Goal: Task Accomplishment & Management: Use online tool/utility

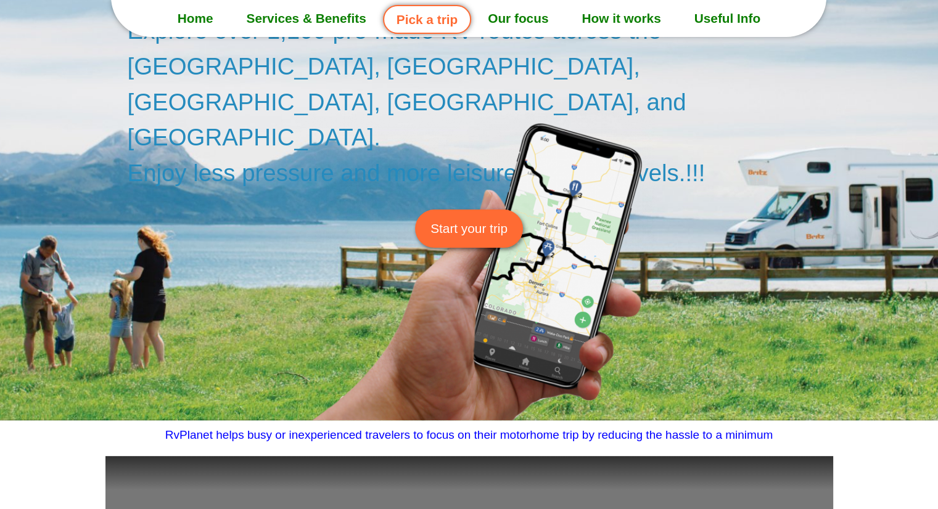
scroll to position [200, 0]
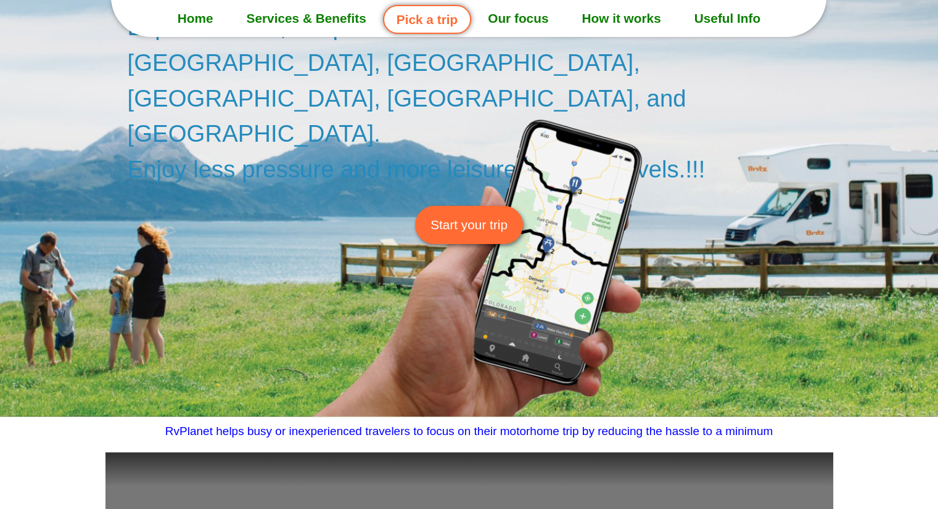
click at [459, 215] on span "Start your trip" at bounding box center [468, 224] width 77 height 19
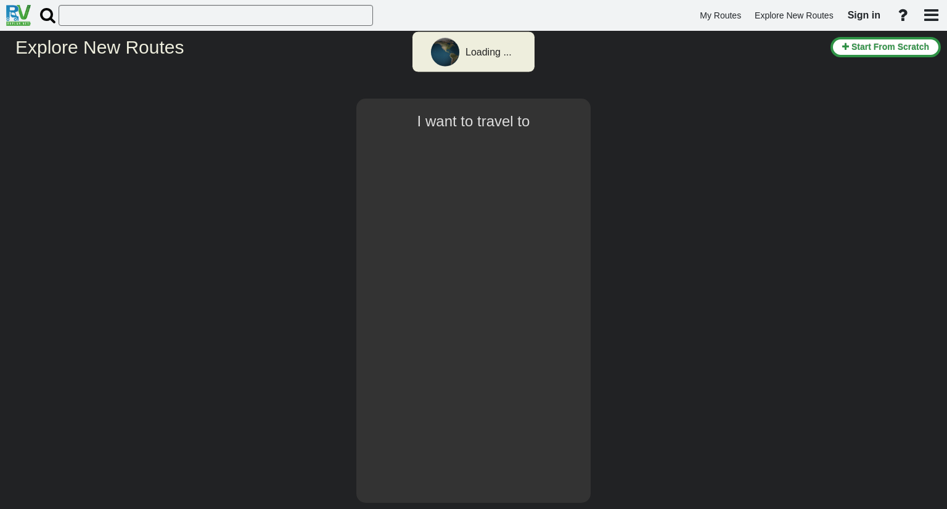
select select "number:1"
type input "[GEOGRAPHIC_DATA]"
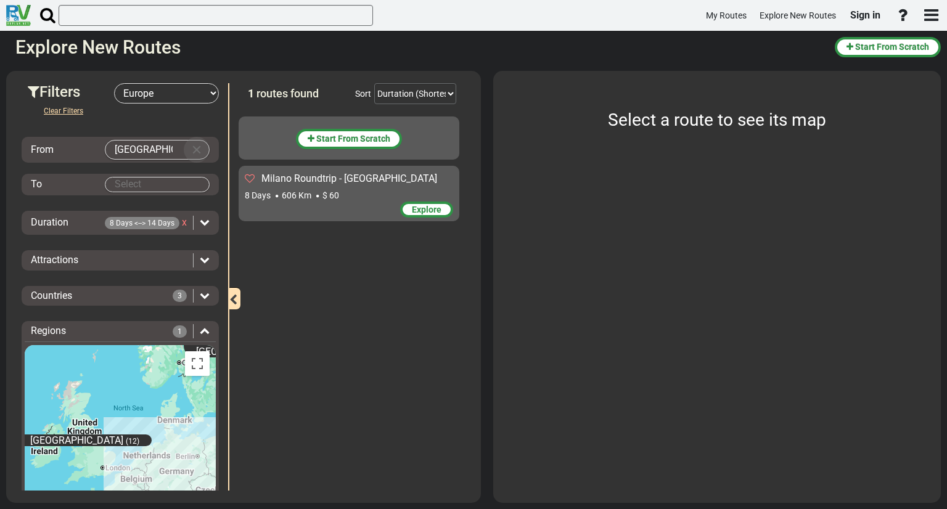
click at [190, 144] on button "Clear Input" at bounding box center [196, 150] width 18 height 18
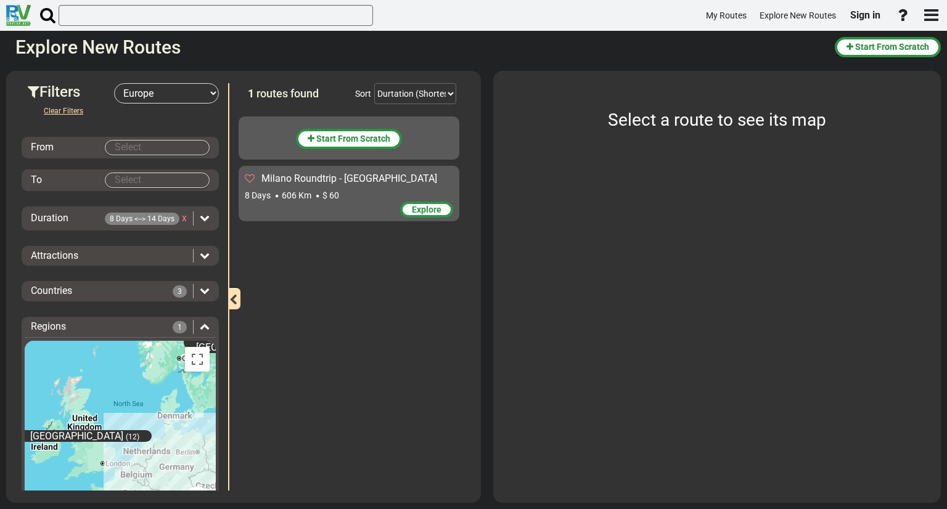
click at [171, 145] on input "Select" at bounding box center [157, 148] width 104 height 14
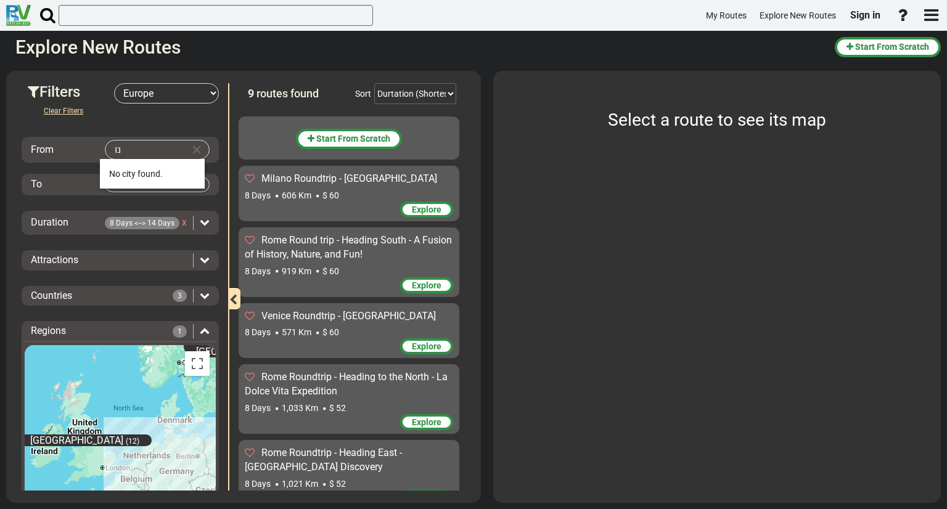
type input "נ"
click at [124, 171] on span "[DEMOGRAPHIC_DATA]" at bounding box center [154, 174] width 90 height 10
type input "[GEOGRAPHIC_DATA]"
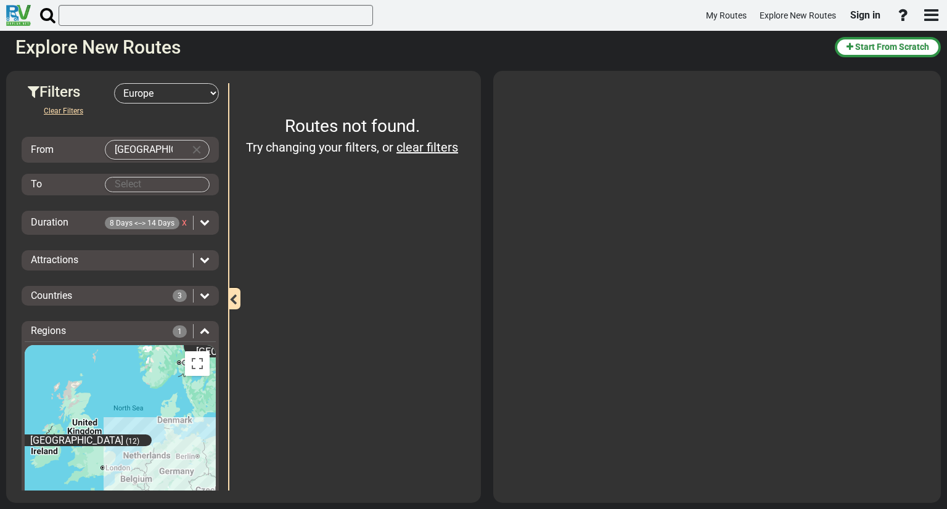
click at [133, 186] on body "My Routes Explore New Routes Sign in ×" at bounding box center [473, 254] width 947 height 509
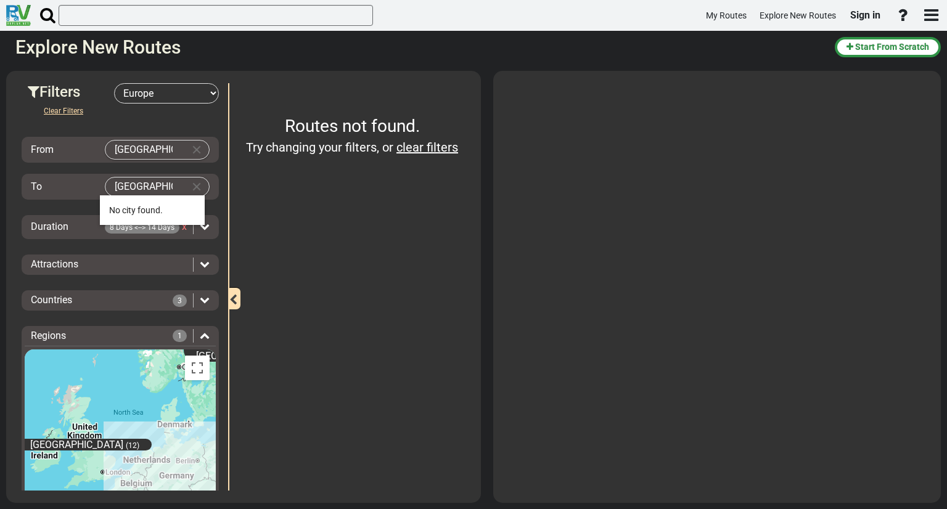
type input "[GEOGRAPHIC_DATA]"
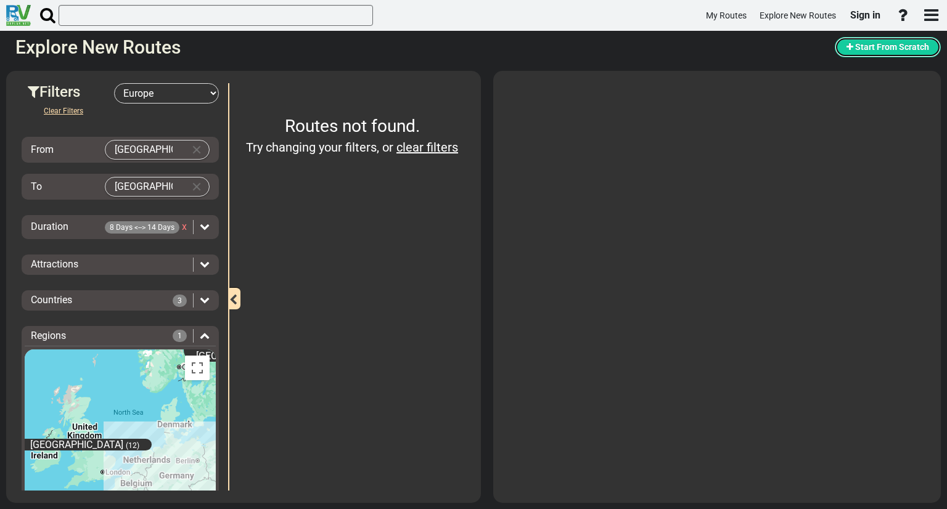
click at [872, 41] on button "Start From Scratch" at bounding box center [888, 47] width 106 height 20
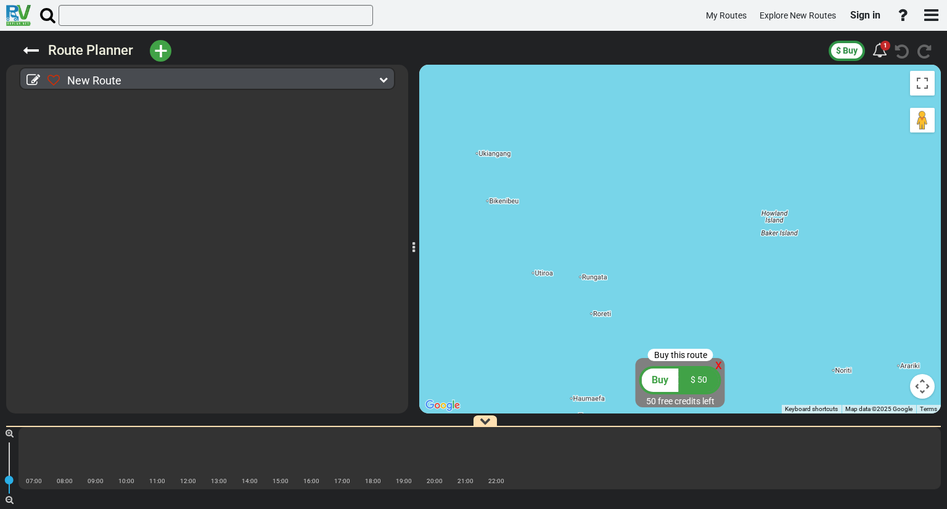
click at [219, 80] on div "New Route" at bounding box center [210, 81] width 326 height 18
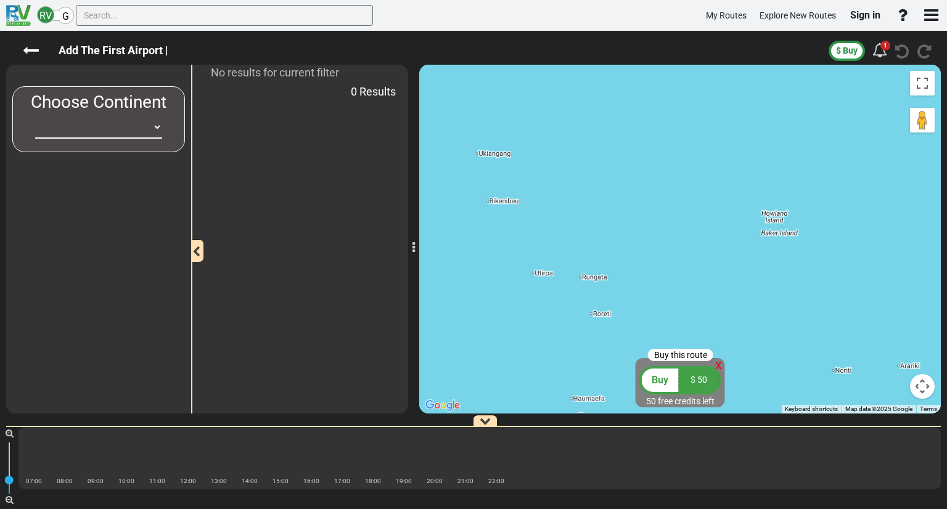
click at [155, 121] on select "[GEOGRAPHIC_DATA] [GEOGRAPHIC_DATA] [GEOGRAPHIC_DATA] [GEOGRAPHIC_DATA] [GEOGRA…" at bounding box center [98, 127] width 127 height 23
click at [100, 121] on select "[GEOGRAPHIC_DATA] [GEOGRAPHIC_DATA] [GEOGRAPHIC_DATA] [GEOGRAPHIC_DATA] [GEOGRA…" at bounding box center [98, 127] width 127 height 23
click at [105, 129] on select "[GEOGRAPHIC_DATA] [GEOGRAPHIC_DATA] [GEOGRAPHIC_DATA] [GEOGRAPHIC_DATA] [GEOGRA…" at bounding box center [98, 127] width 127 height 23
select select "number:1"
click at [35, 116] on select "[GEOGRAPHIC_DATA] [GEOGRAPHIC_DATA] [GEOGRAPHIC_DATA] [GEOGRAPHIC_DATA] [GEOGRA…" at bounding box center [98, 127] width 127 height 23
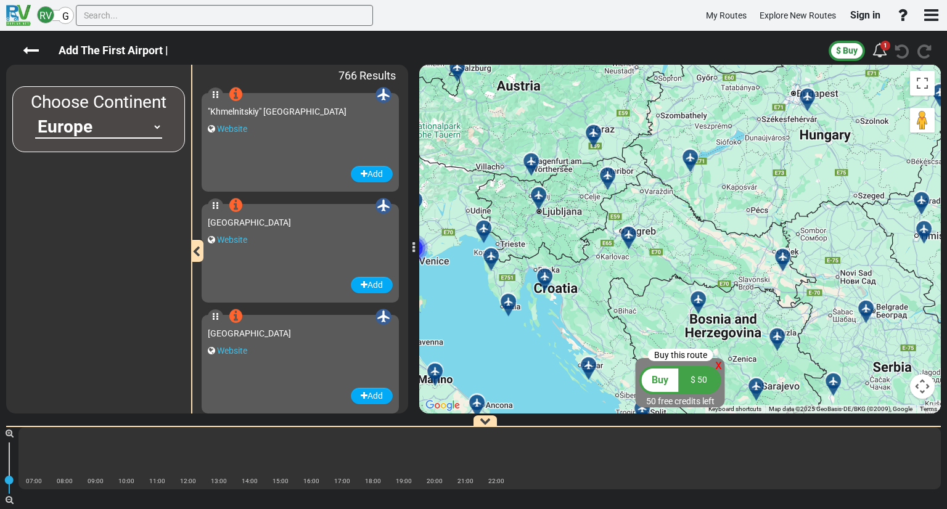
click at [806, 102] on div at bounding box center [811, 101] width 20 height 19
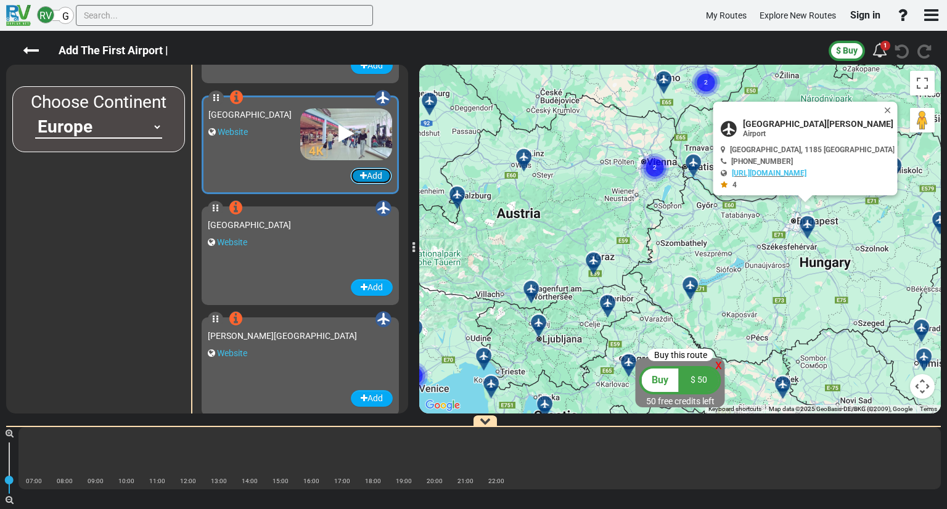
click at [351, 171] on button "Add" at bounding box center [371, 176] width 42 height 17
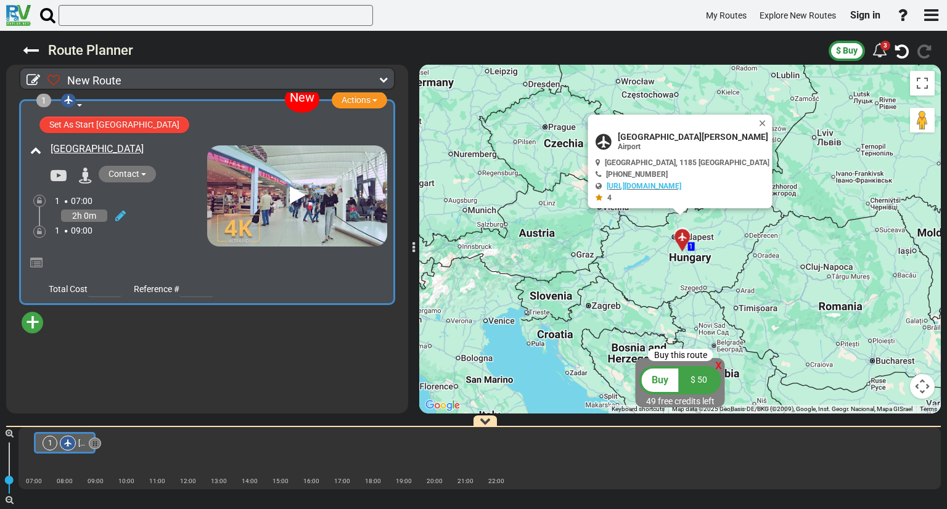
click at [33, 324] on span "+" at bounding box center [33, 322] width 14 height 28
click at [41, 338] on li "Add Atraction" at bounding box center [70, 345] width 97 height 16
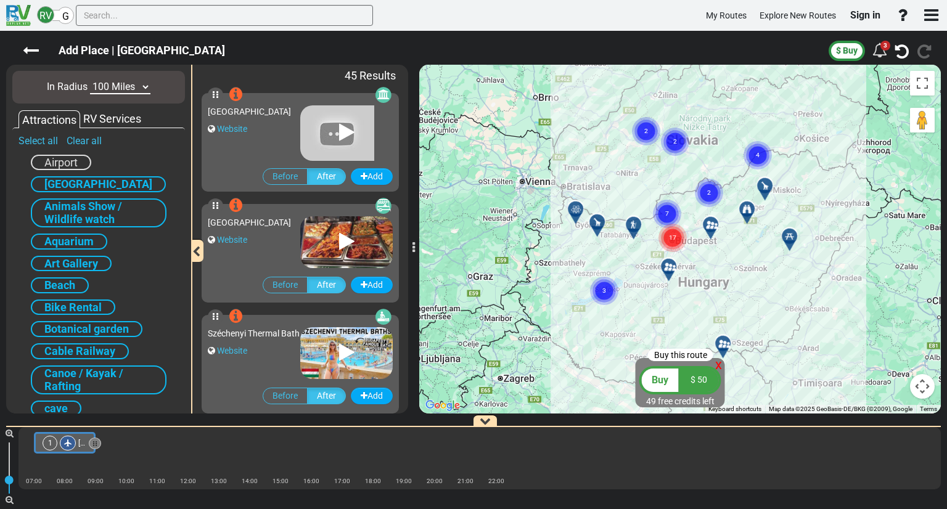
click at [123, 118] on div "RV Services" at bounding box center [112, 119] width 64 height 16
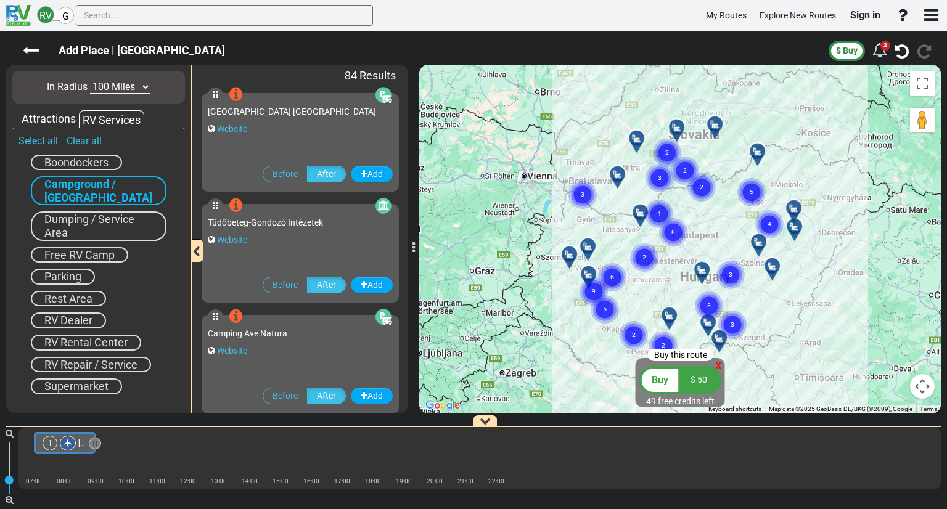
click at [65, 118] on div "Attractions" at bounding box center [48, 119] width 60 height 16
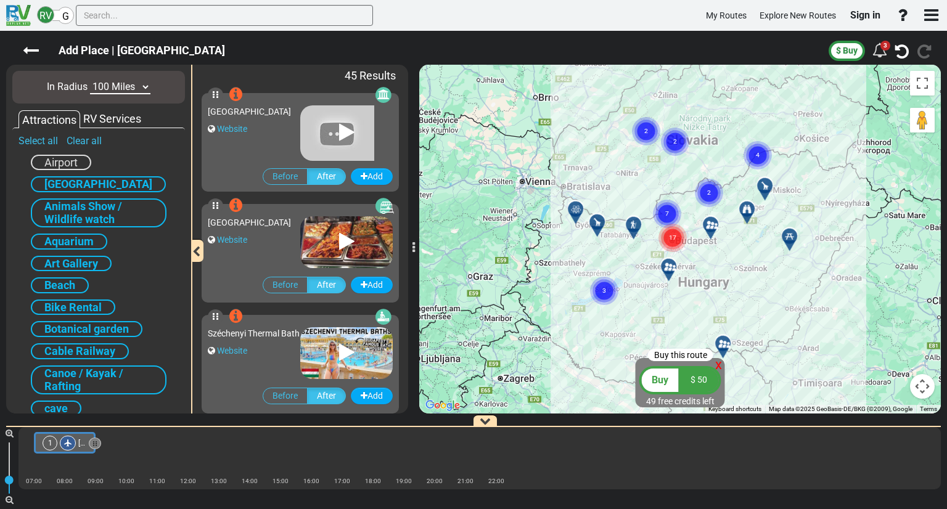
click at [668, 232] on circle "Cluster of 17 markers" at bounding box center [672, 238] width 28 height 28
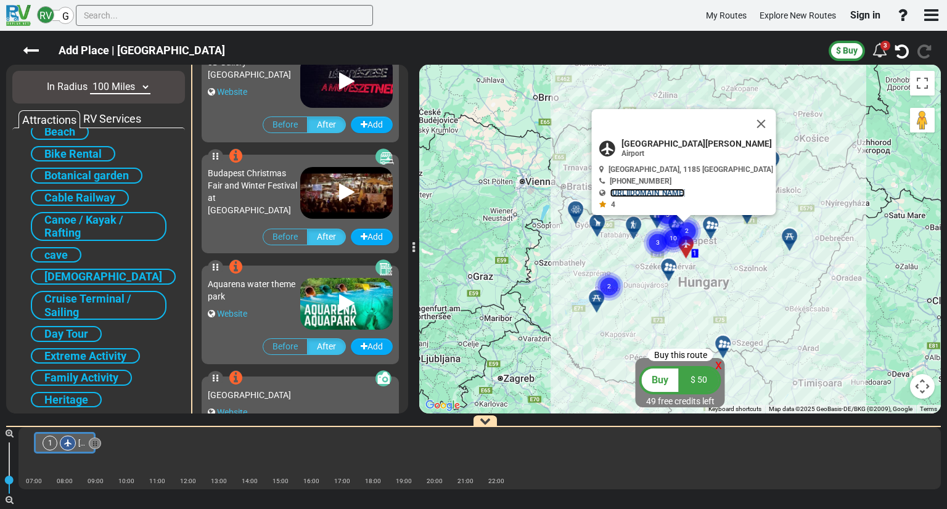
scroll to position [0, 0]
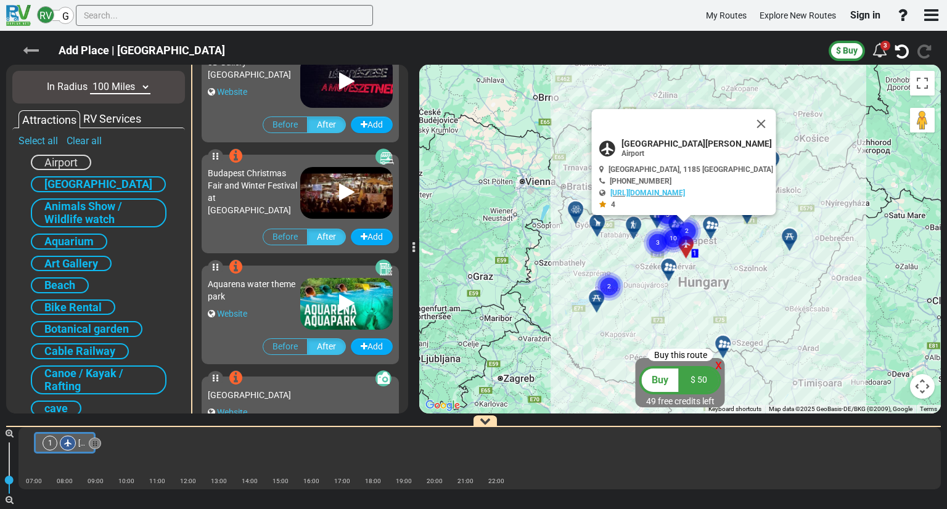
click at [29, 51] on icon at bounding box center [31, 51] width 16 height 16
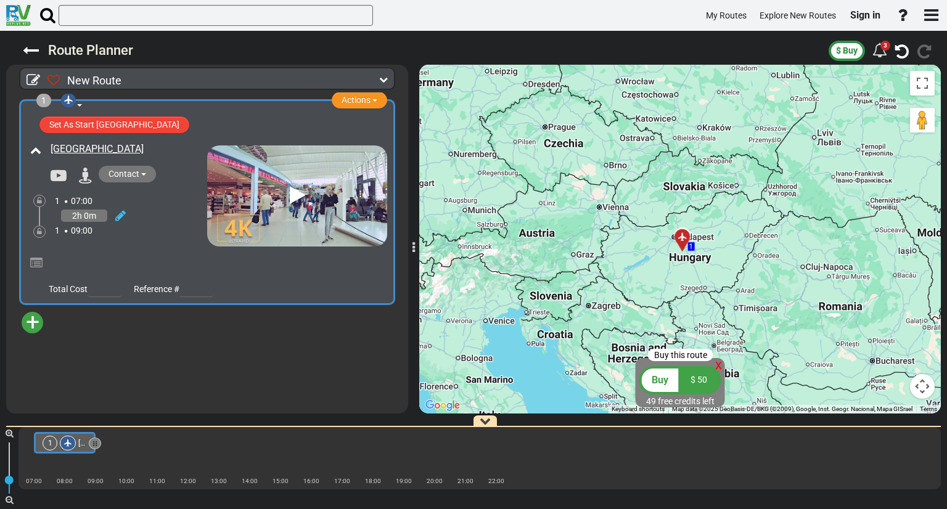
click at [35, 314] on span "+" at bounding box center [33, 322] width 14 height 28
click at [41, 340] on li "Add Atraction" at bounding box center [70, 345] width 97 height 16
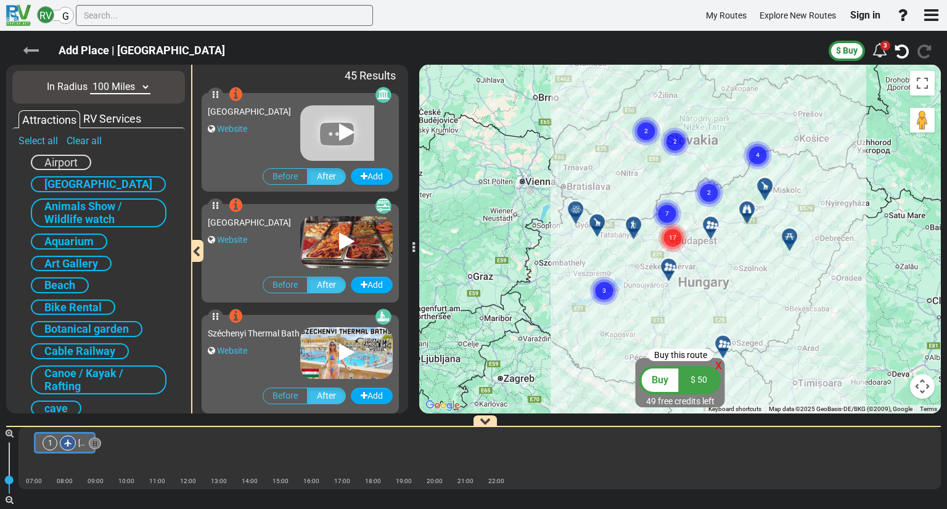
click at [27, 54] on icon at bounding box center [31, 51] width 16 height 16
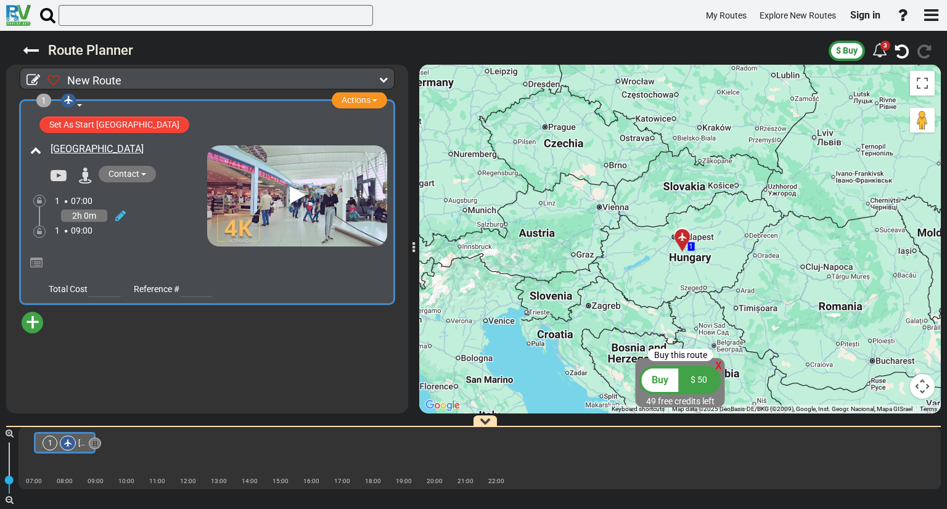
click at [28, 316] on span "+" at bounding box center [33, 322] width 14 height 28
click at [38, 358] on li "Add Campground" at bounding box center [70, 361] width 97 height 16
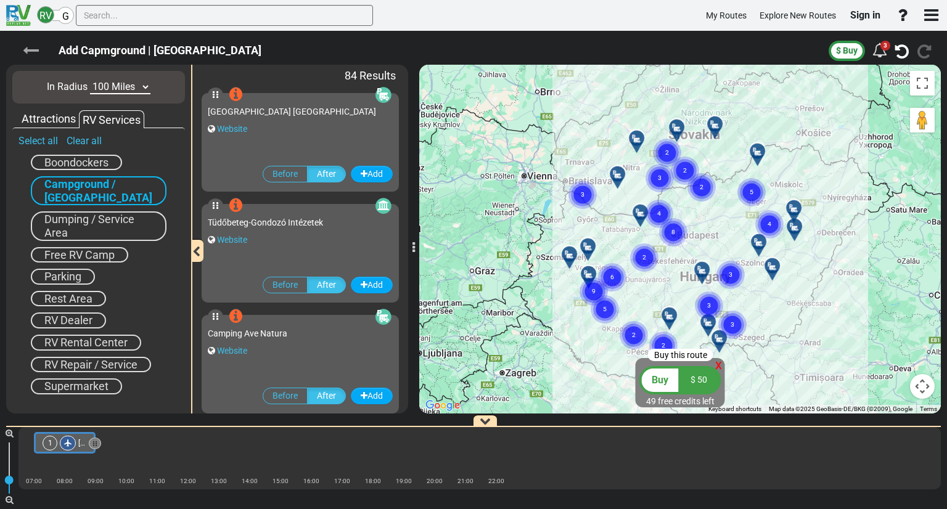
click at [25, 52] on icon at bounding box center [31, 51] width 16 height 16
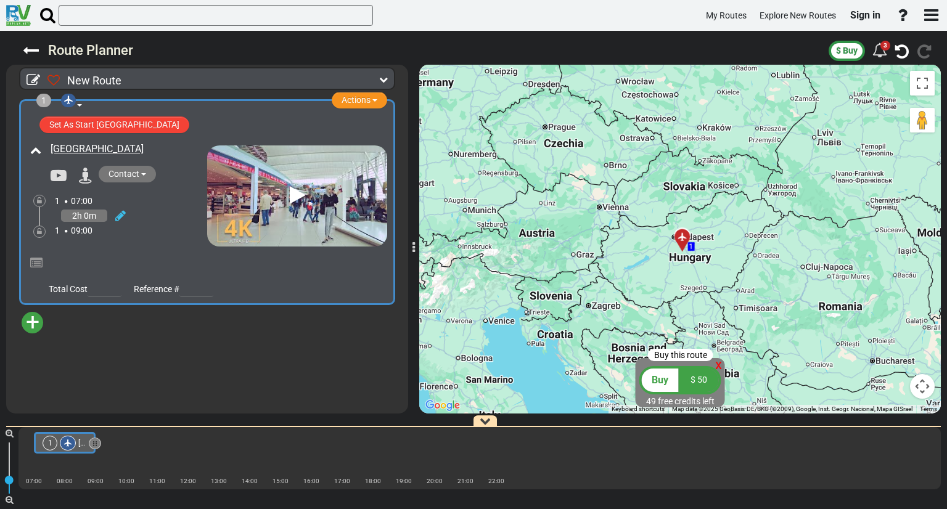
click at [94, 334] on div "+ Add Atraction Add Campground" at bounding box center [206, 327] width 383 height 43
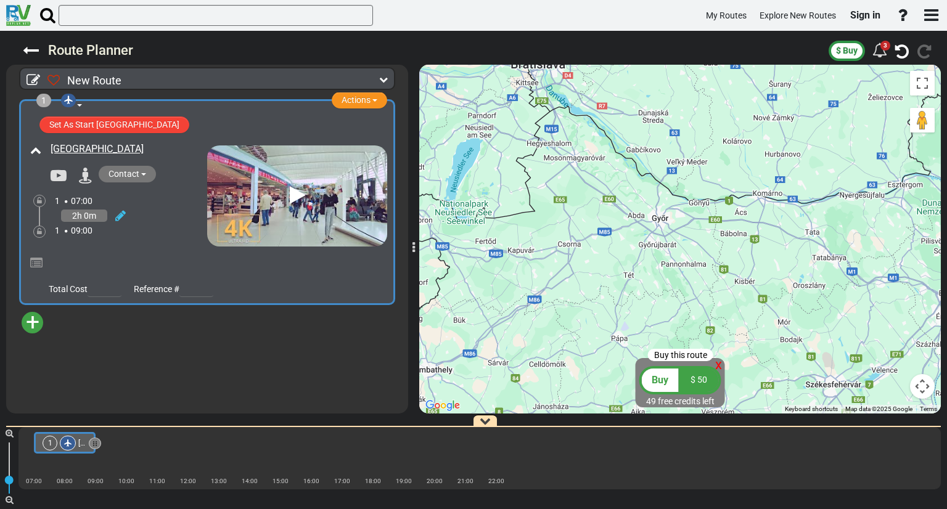
drag, startPoint x: 642, startPoint y: 207, endPoint x: 732, endPoint y: 244, distance: 97.1
click at [732, 244] on div "To activate drag with keyboard, press Alt + Enter. Once in keyboard drag state,…" at bounding box center [680, 239] width 522 height 349
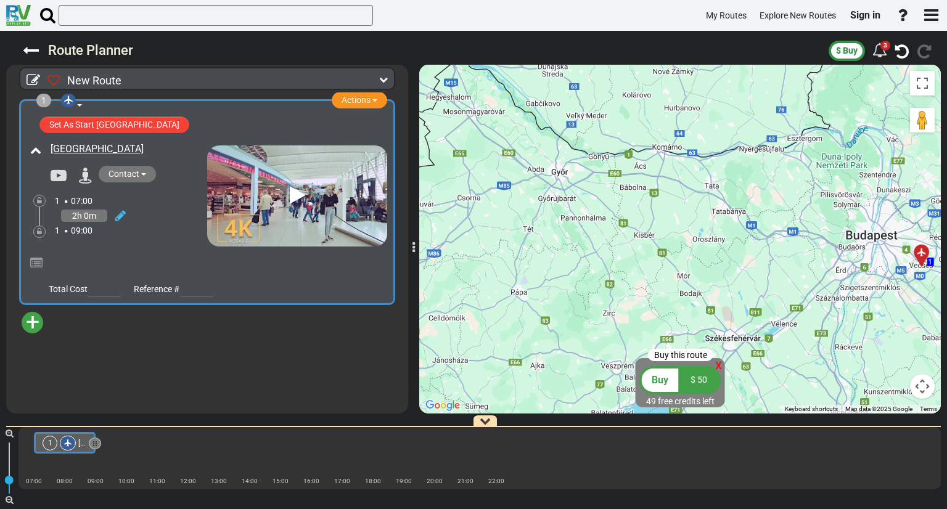
drag, startPoint x: 776, startPoint y: 193, endPoint x: 680, endPoint y: 133, distance: 113.2
click at [680, 133] on div "To activate drag with keyboard, press Alt + Enter. Once in keyboard drag state,…" at bounding box center [680, 239] width 522 height 349
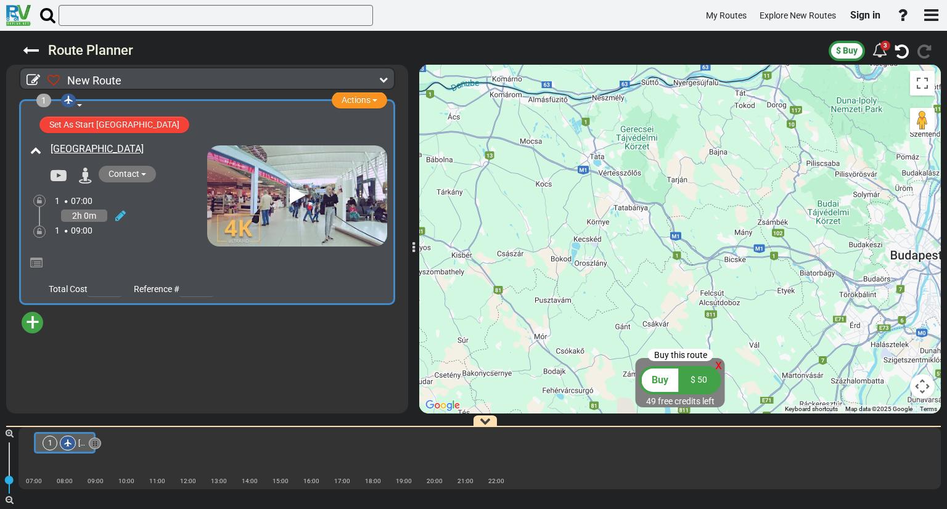
click at [723, 255] on div "To activate drag with keyboard, press Alt + Enter. Once in keyboard drag state,…" at bounding box center [680, 239] width 522 height 349
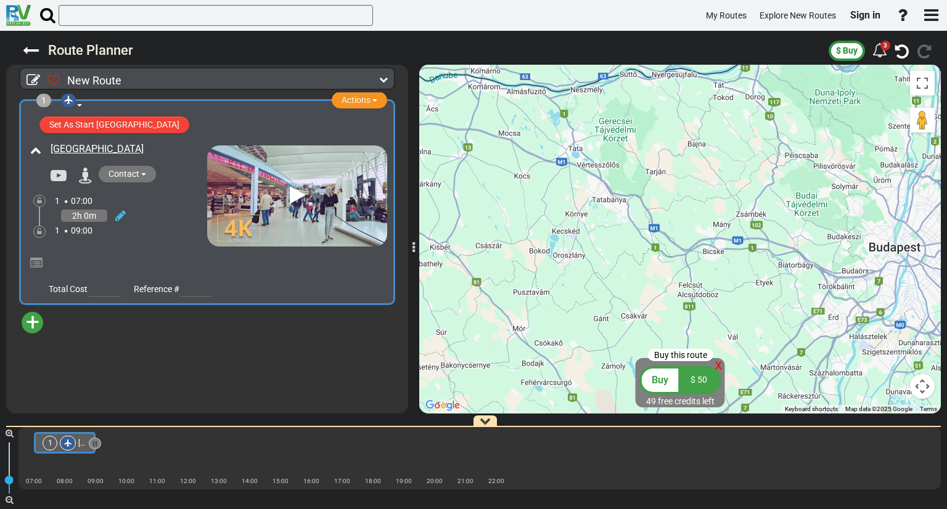
click at [723, 255] on div "To activate drag with keyboard, press Alt + Enter. Once in keyboard drag state,…" at bounding box center [680, 239] width 522 height 349
click at [710, 251] on div "To activate drag with keyboard, press Alt + Enter. Once in keyboard drag state,…" at bounding box center [680, 239] width 522 height 349
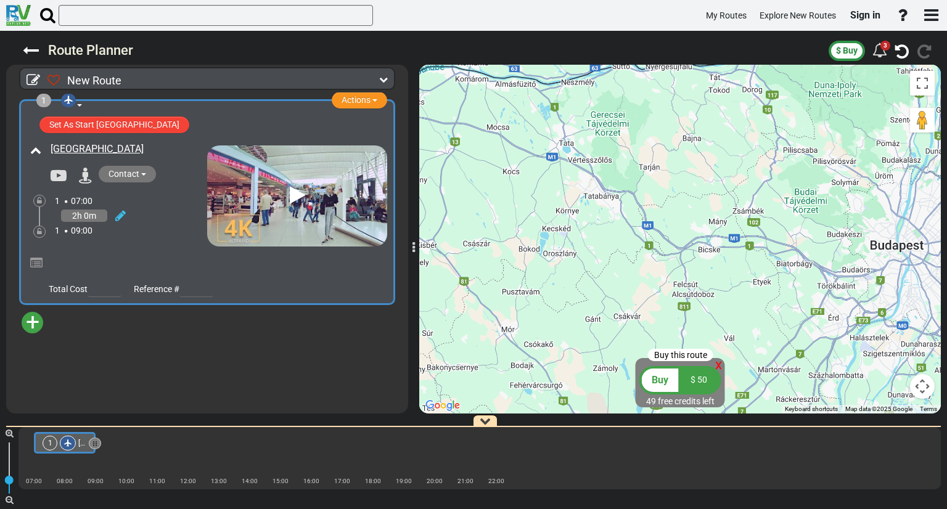
click at [710, 251] on div "To activate drag with keyboard, press Alt + Enter. Once in keyboard drag state,…" at bounding box center [680, 239] width 522 height 349
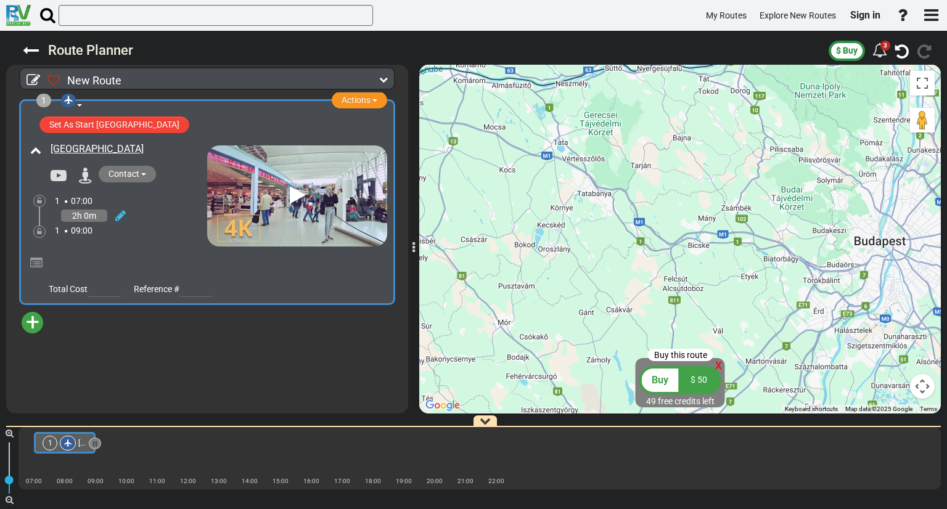
click at [710, 251] on div "To activate drag with keyboard, press Alt + Enter. Once in keyboard drag state,…" at bounding box center [680, 239] width 522 height 349
click at [38, 322] on span "+" at bounding box center [33, 322] width 14 height 28
click at [42, 355] on li "Add Campground" at bounding box center [70, 361] width 97 height 16
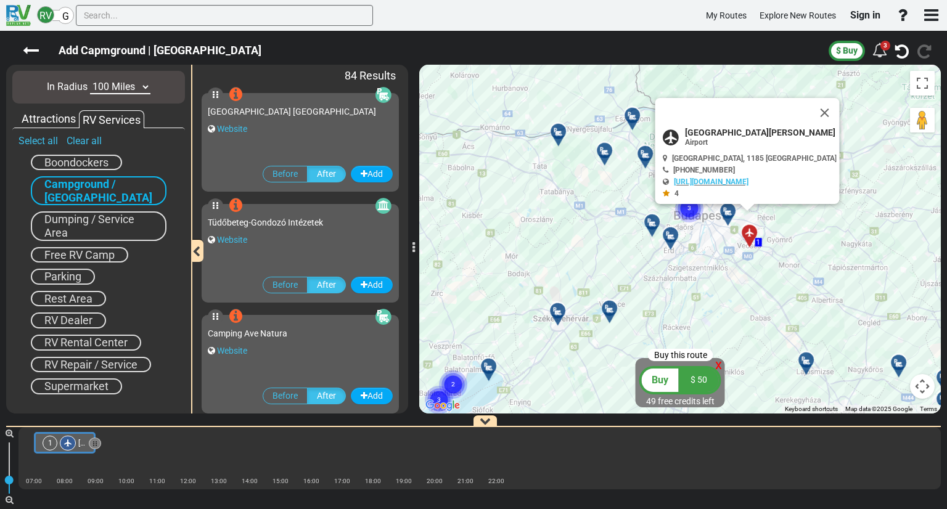
drag, startPoint x: 763, startPoint y: 262, endPoint x: 719, endPoint y: 245, distance: 46.5
click at [719, 245] on div "To activate drag with keyboard, press Alt + Enter. Once in keyboard drag state,…" at bounding box center [680, 239] width 522 height 349
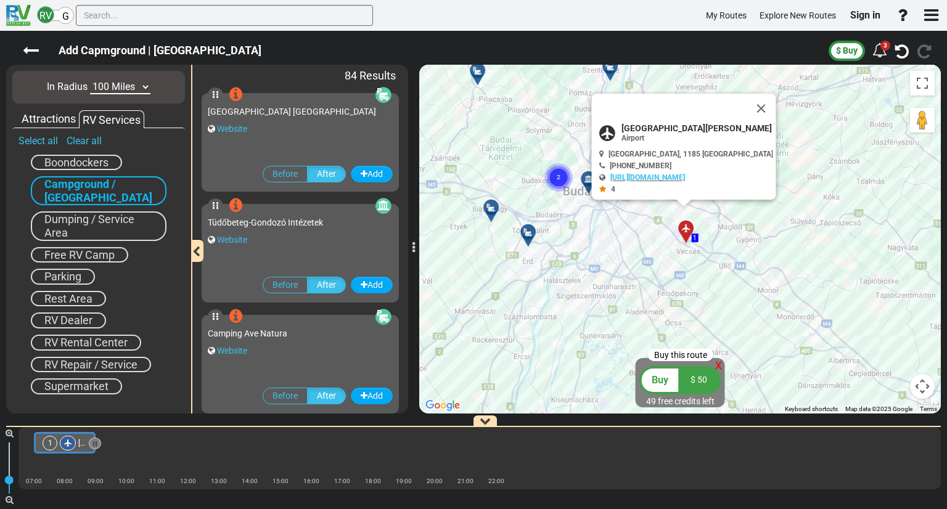
click at [652, 215] on div "To activate drag with keyboard, press Alt + Enter. Once in keyboard drag state,…" at bounding box center [680, 239] width 522 height 349
click at [768, 94] on button "Close" at bounding box center [762, 109] width 30 height 30
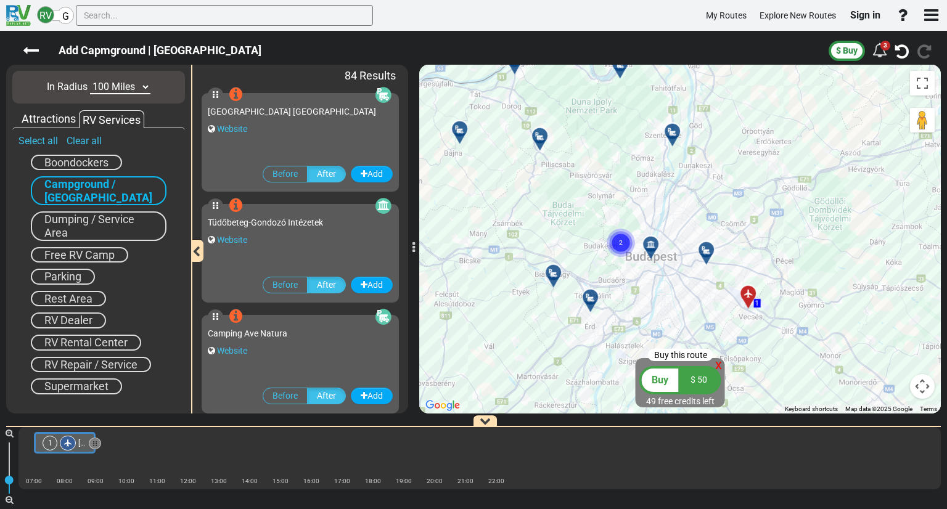
click at [699, 279] on div "To activate drag with keyboard, press Alt + Enter. Once in keyboard drag state,…" at bounding box center [680, 239] width 522 height 349
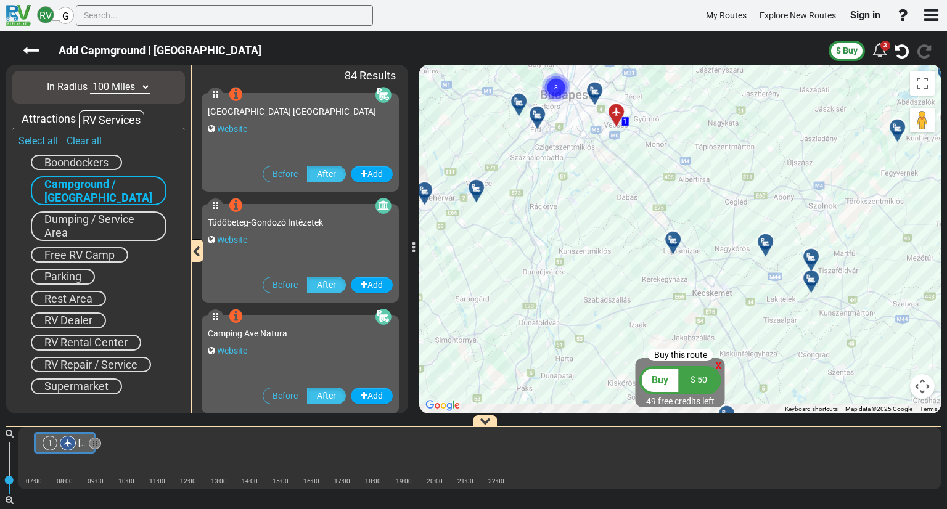
drag, startPoint x: 782, startPoint y: 326, endPoint x: 673, endPoint y: 149, distance: 207.9
click at [673, 149] on div "To activate drag with keyboard, press Alt + Enter. Once in keyboard drag state,…" at bounding box center [680, 239] width 522 height 349
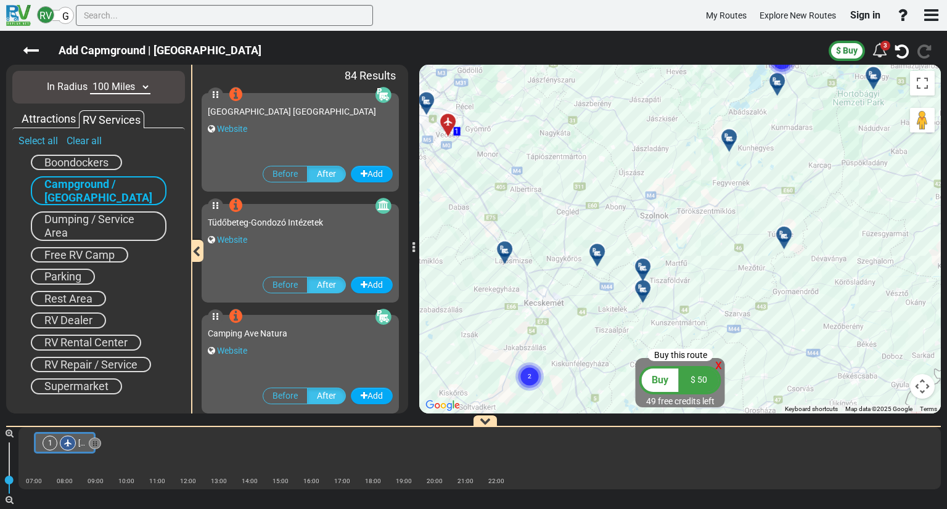
drag, startPoint x: 686, startPoint y: 199, endPoint x: 576, endPoint y: 197, distance: 109.8
click at [576, 197] on div "To activate drag with keyboard, press Alt + Enter. Once in keyboard drag state,…" at bounding box center [680, 239] width 522 height 349
